Goal: Task Accomplishment & Management: Manage account settings

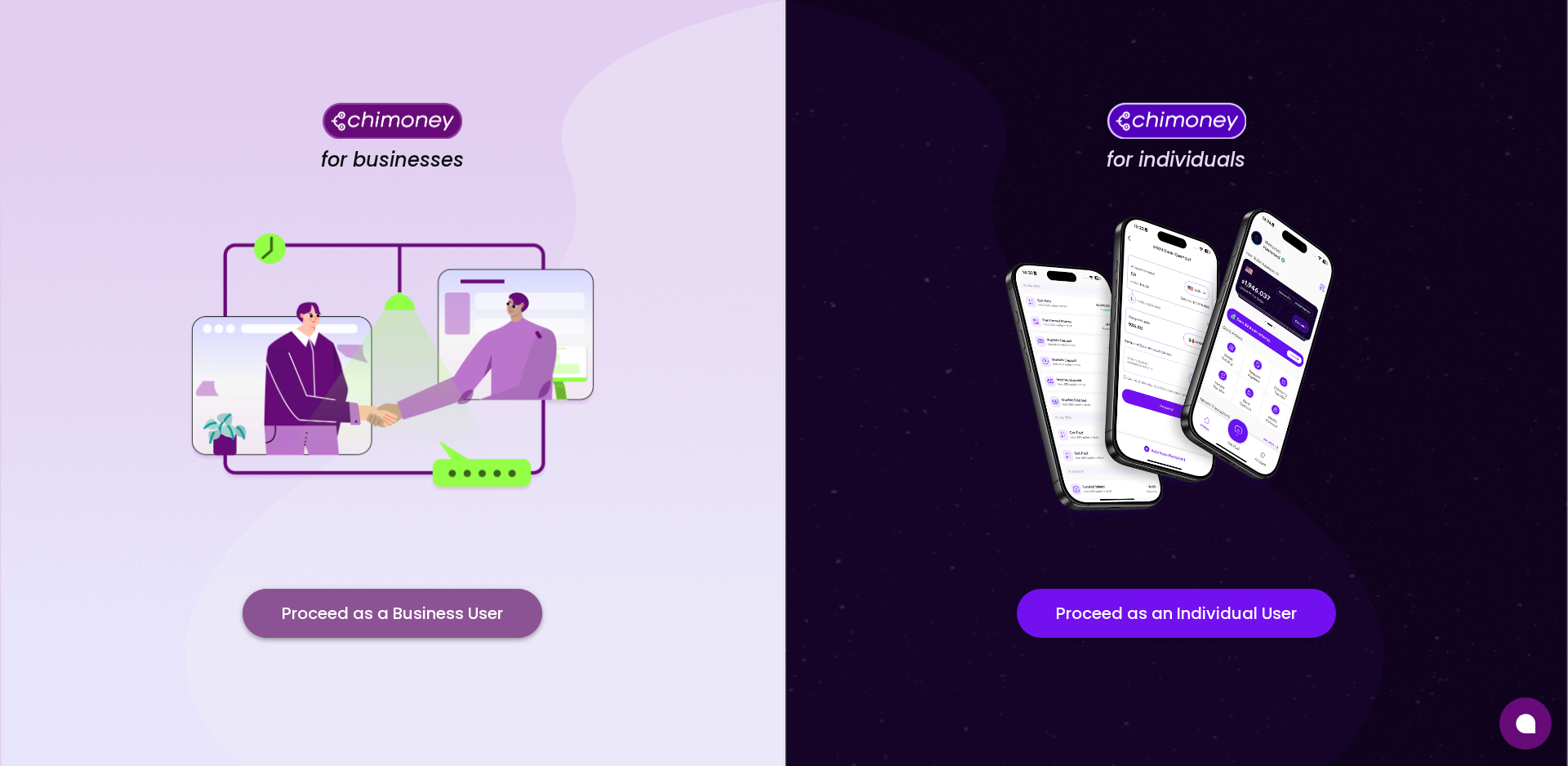
click at [386, 615] on button "Proceed as a Business User" at bounding box center [393, 612] width 300 height 49
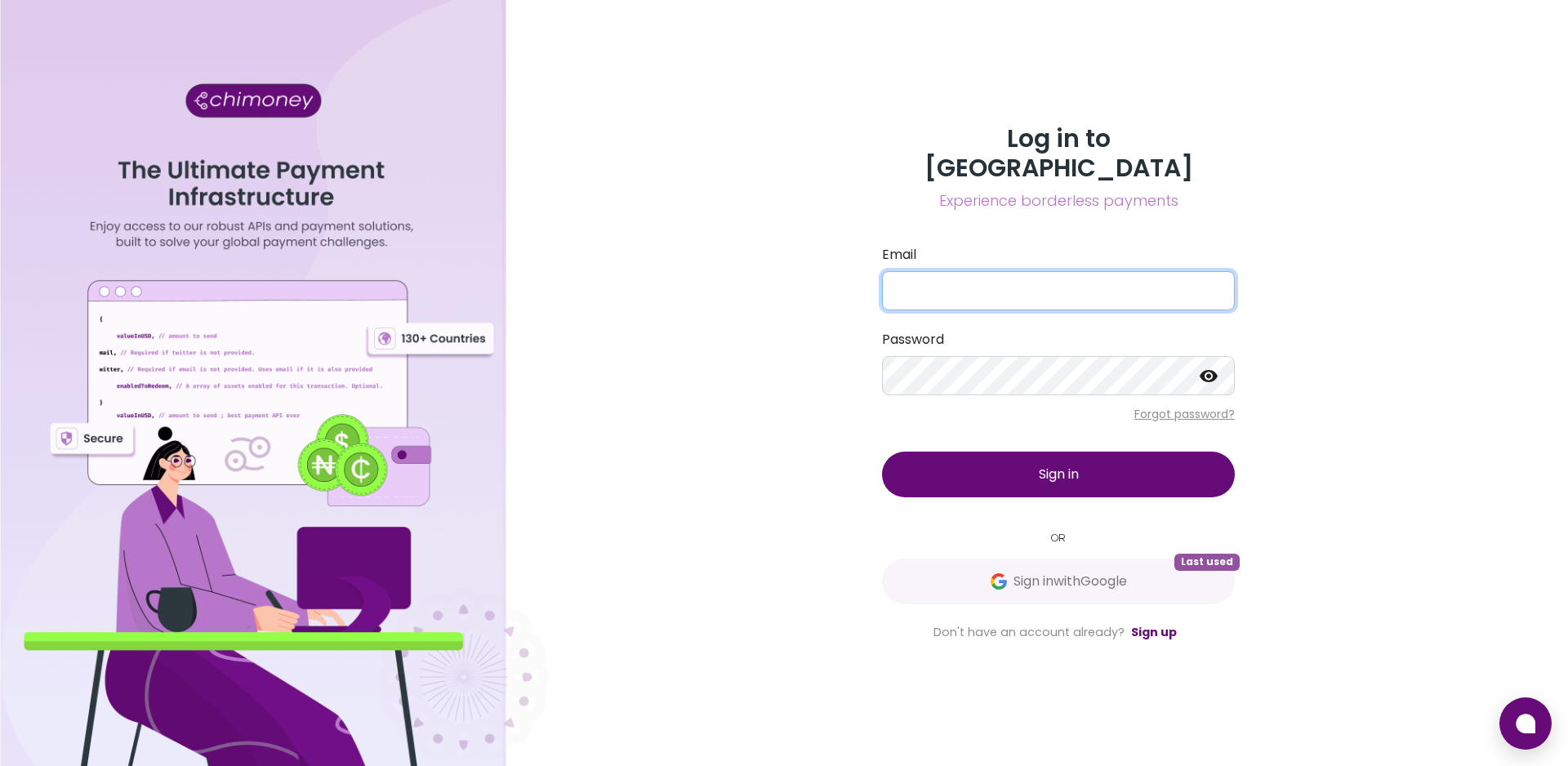
type input "[EMAIL_ADDRESS][DOMAIN_NAME]"
click at [946, 273] on input "[EMAIL_ADDRESS][DOMAIN_NAME]" at bounding box center [1058, 290] width 352 height 39
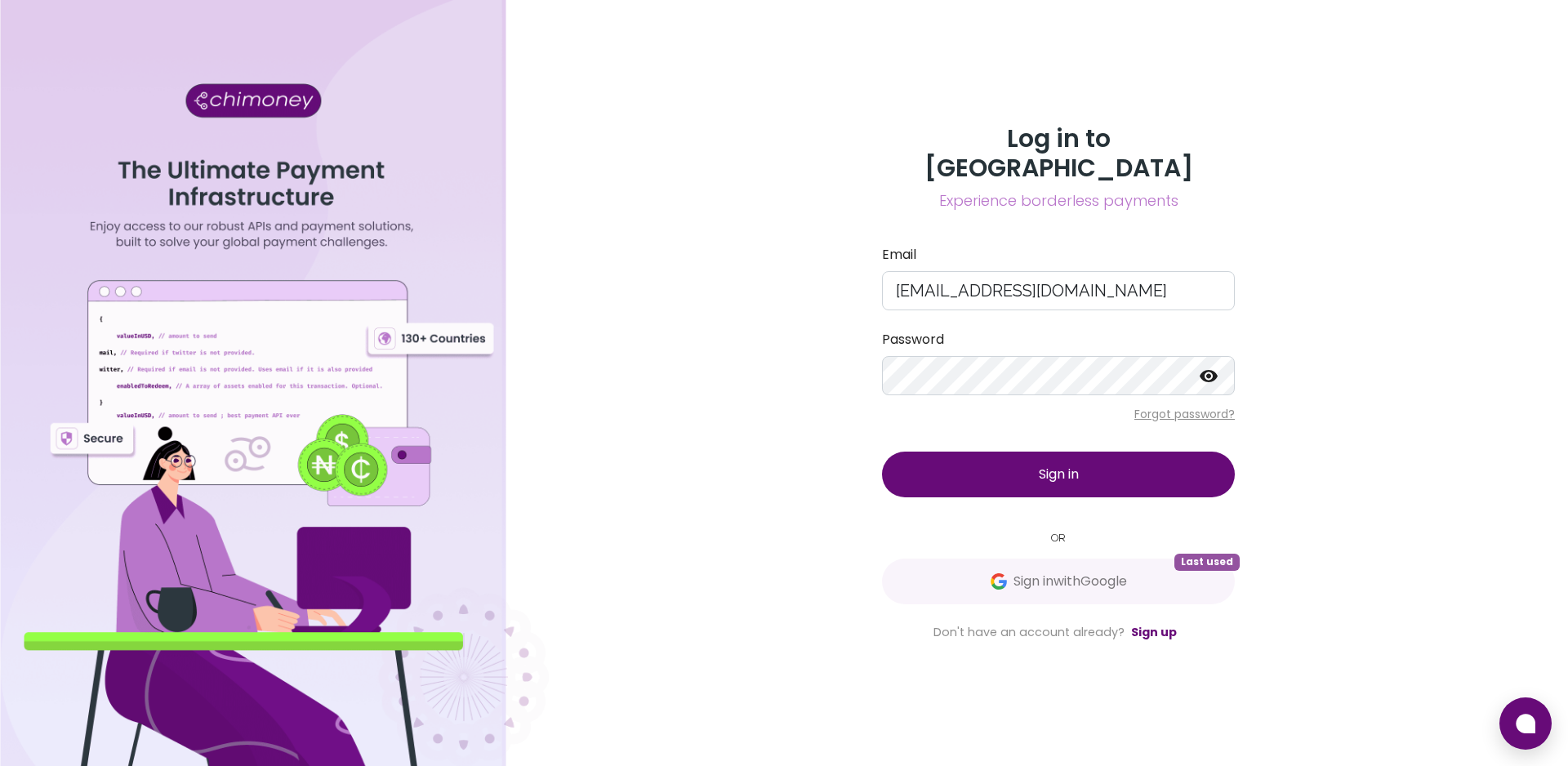
click at [1342, 274] on div "Log in to Chimoney Experience borderless payments Email [EMAIL_ADDRESS][DOMAIN_…" at bounding box center [1058, 383] width 1019 height 766
click at [1212, 370] on icon at bounding box center [1208, 375] width 18 height 12
click at [1311, 347] on div "Log in to Chimoney Experience borderless payments Email [EMAIL_ADDRESS][DOMAIN_…" at bounding box center [1058, 383] width 1019 height 766
